Goal: Task Accomplishment & Management: Complete application form

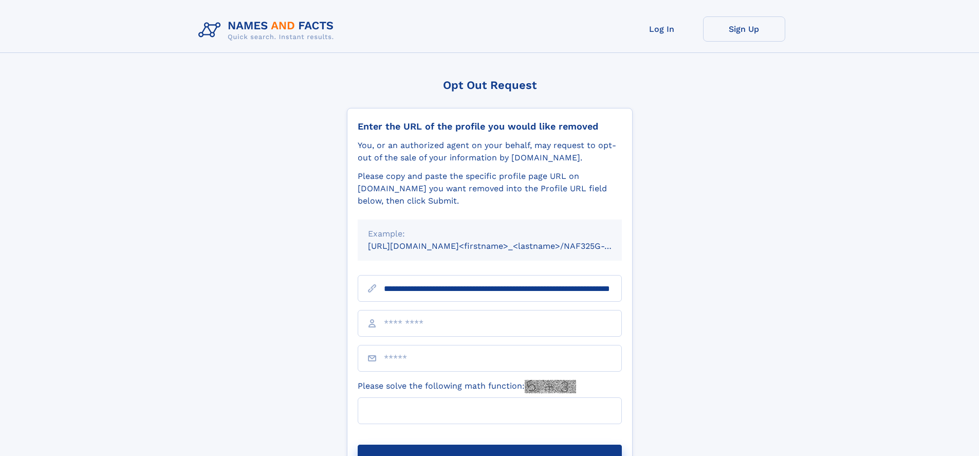
scroll to position [0, 107]
type input "**********"
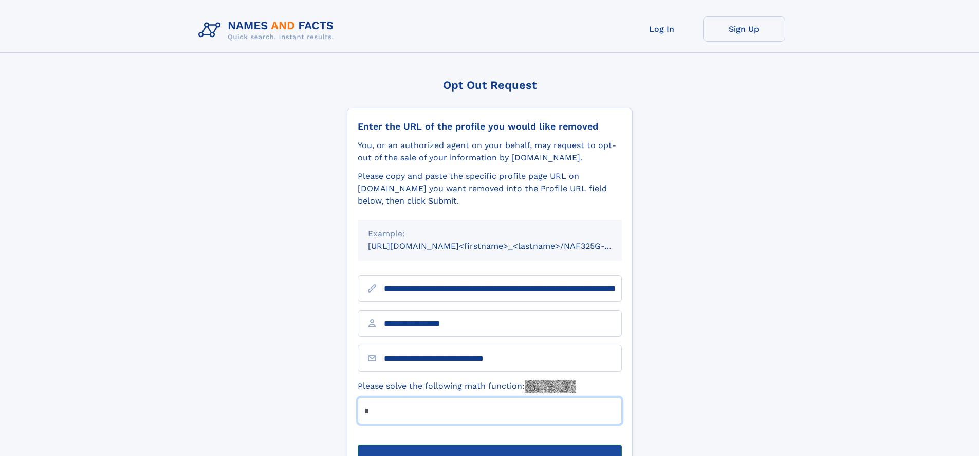
type input "*"
click at [489, 445] on button "Submit Opt Out Request" at bounding box center [490, 461] width 264 height 33
